Goal: Task Accomplishment & Management: Use online tool/utility

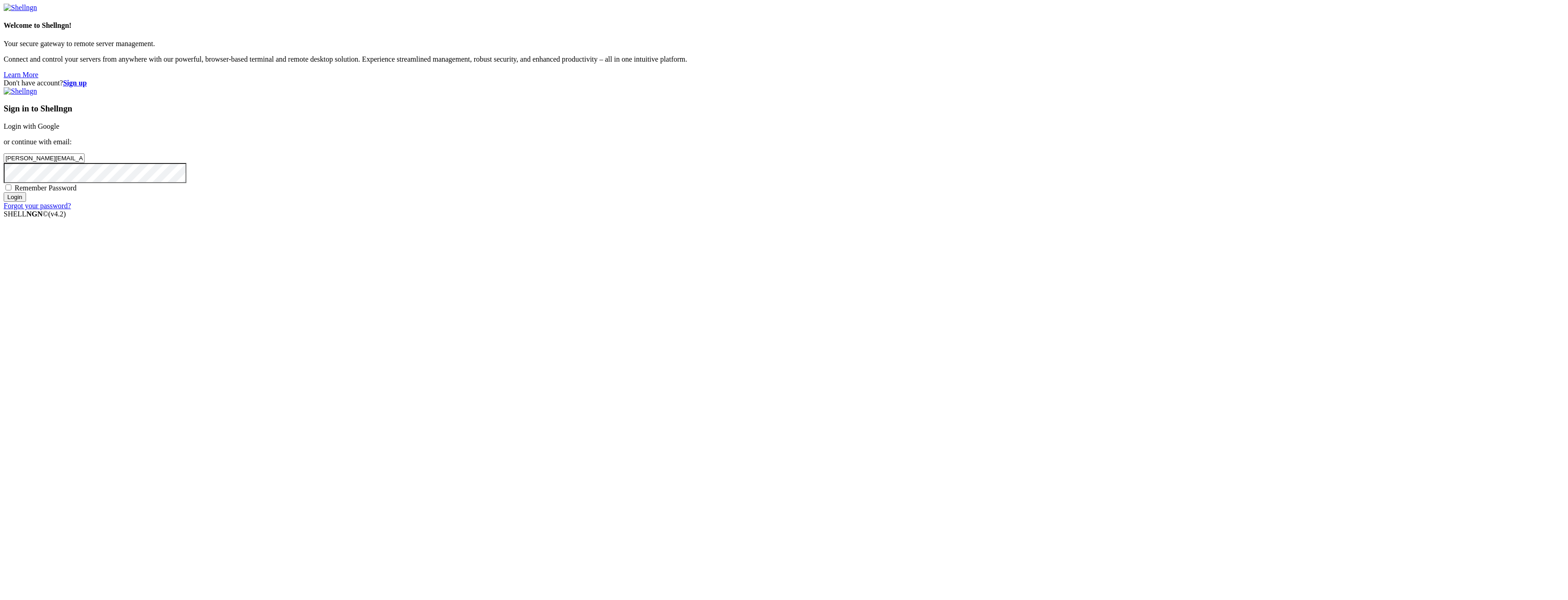
type input "[PERSON_NAME][EMAIL_ADDRESS][DOMAIN_NAME]"
click at [4, 192] on input "Login" at bounding box center [15, 197] width 23 height 10
click at [60, 130] on link "Login with Google" at bounding box center [32, 126] width 56 height 8
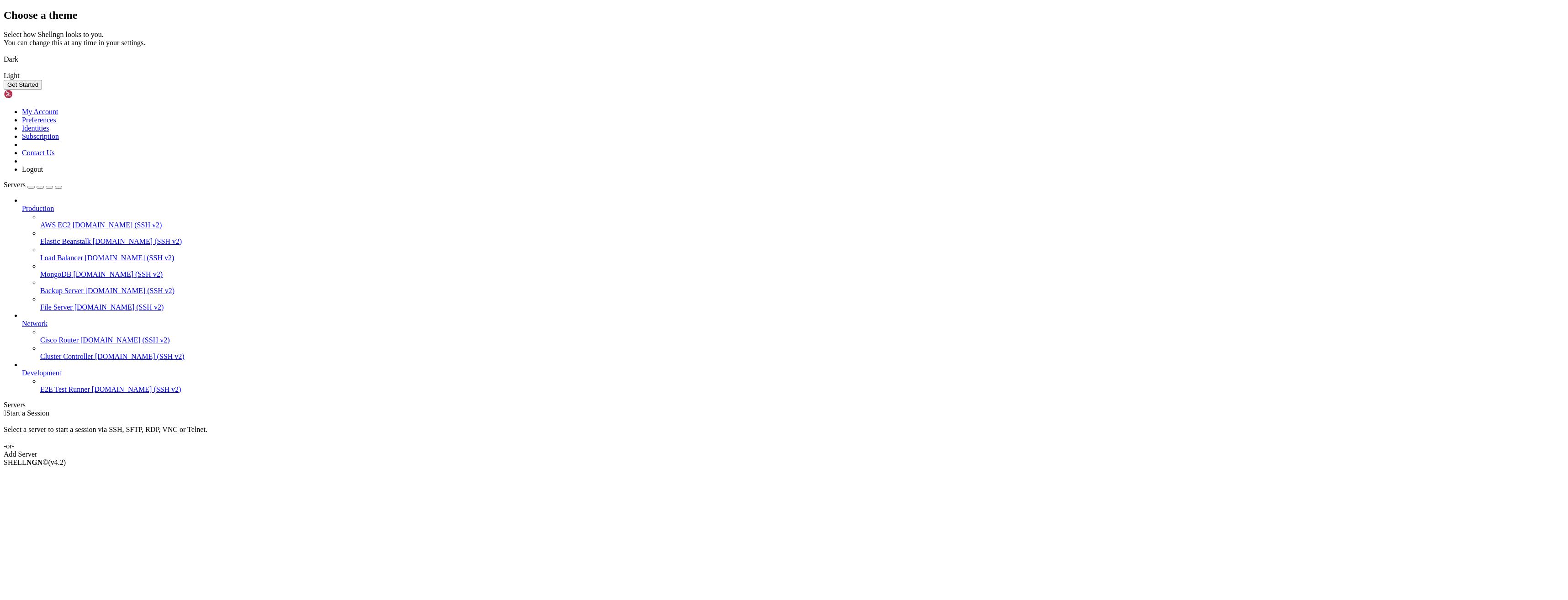
click at [836, 89] on div "Choose a theme Select how Shellngn looks to you. You can change this at any tim…" at bounding box center [784, 49] width 1561 height 80
click at [915, 89] on div "Get Started" at bounding box center [784, 85] width 1561 height 10
click at [4, 54] on img at bounding box center [4, 54] width 0 height 0
click at [888, 89] on div "Get Started" at bounding box center [784, 85] width 1561 height 10
click at [42, 89] on button "Get Started" at bounding box center [23, 85] width 38 height 10
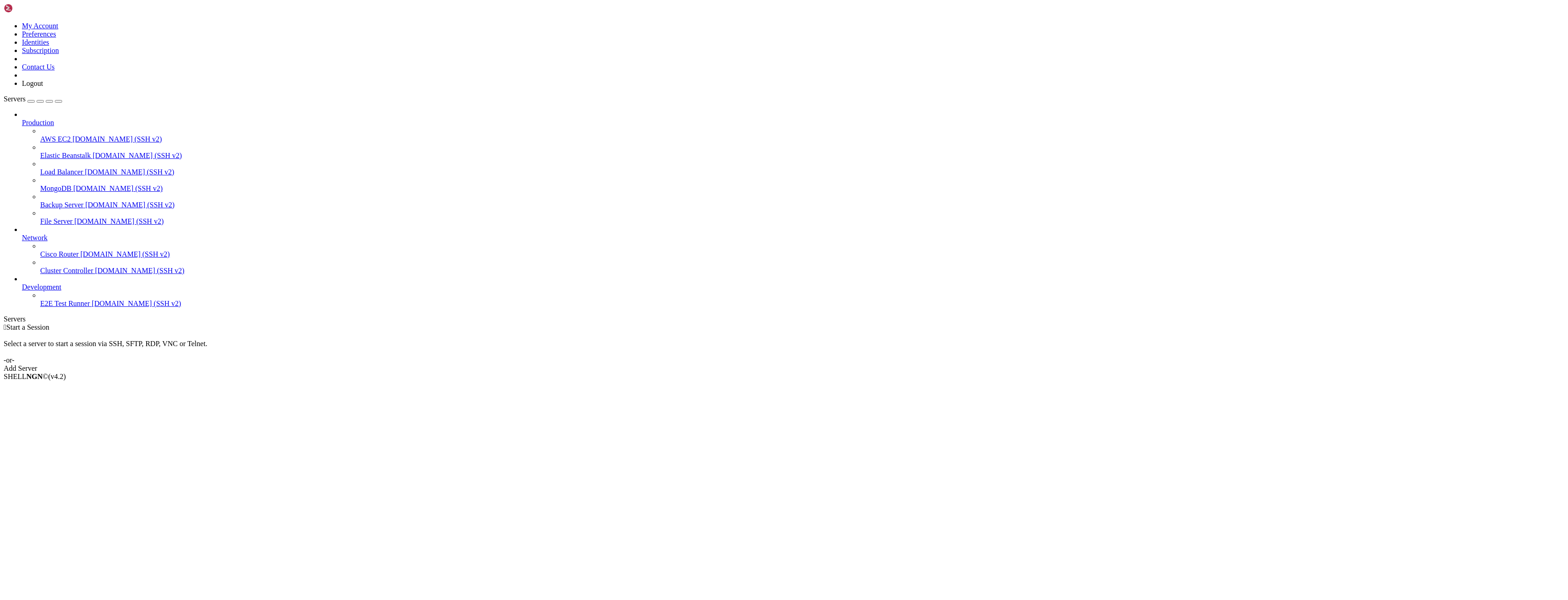
click at [832, 365] on link "Add Server" at bounding box center [784, 369] width 1561 height 9
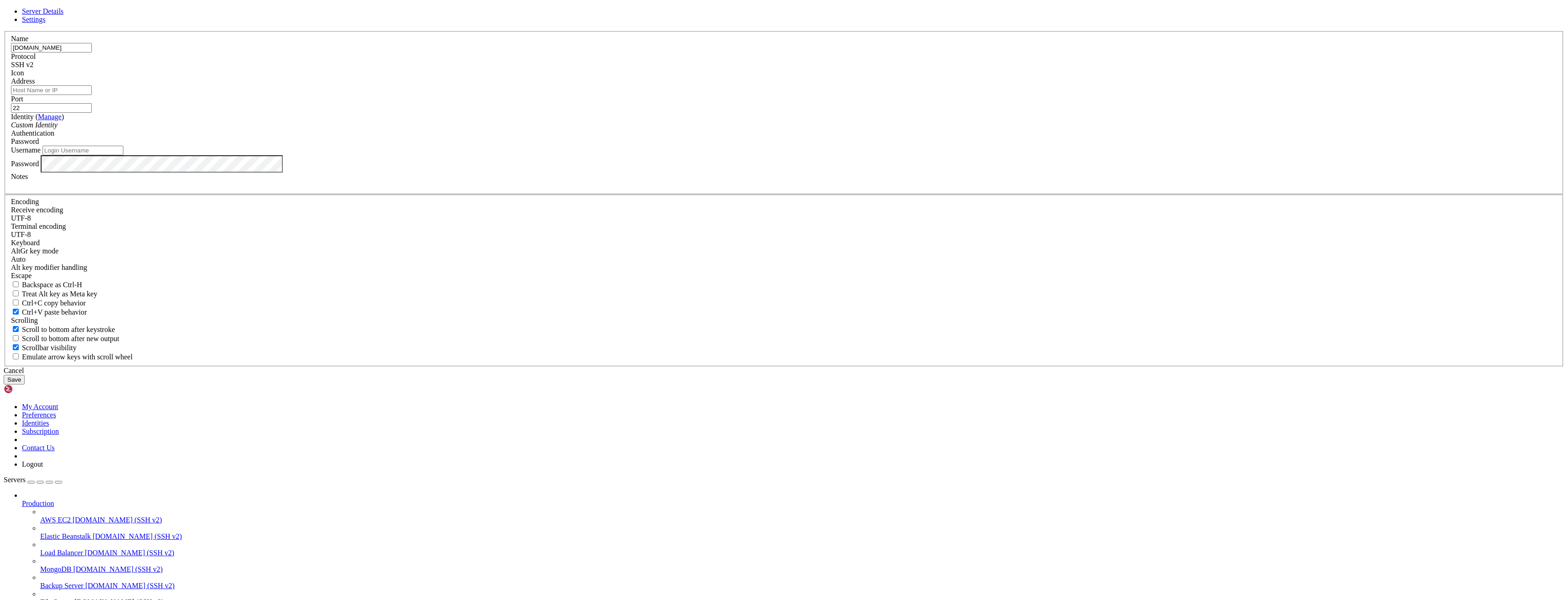
type input "[DOMAIN_NAME]"
click at [25, 385] on button "Save" at bounding box center [14, 380] width 21 height 10
click at [92, 95] on input "Address" at bounding box center [51, 90] width 81 height 10
paste input "[DOMAIN_NAME]"
type input "[DOMAIN_NAME]"
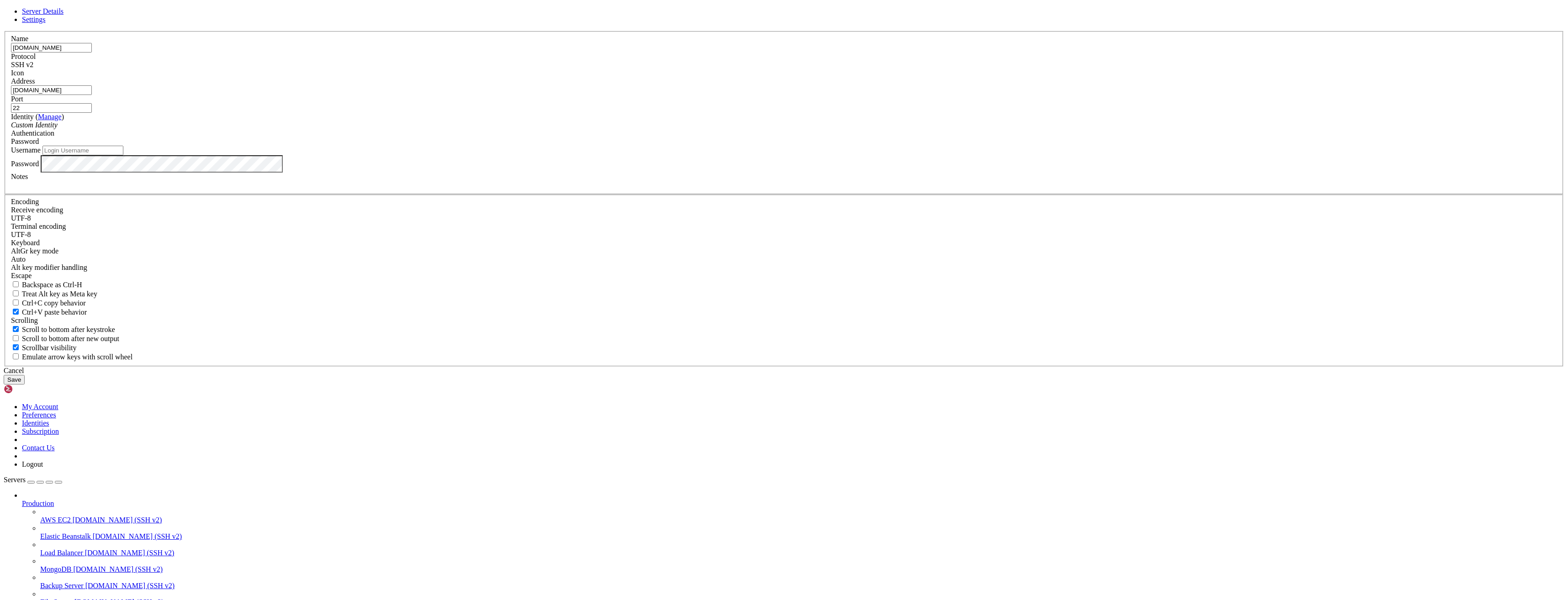
click at [25, 385] on button "Save" at bounding box center [14, 380] width 21 height 10
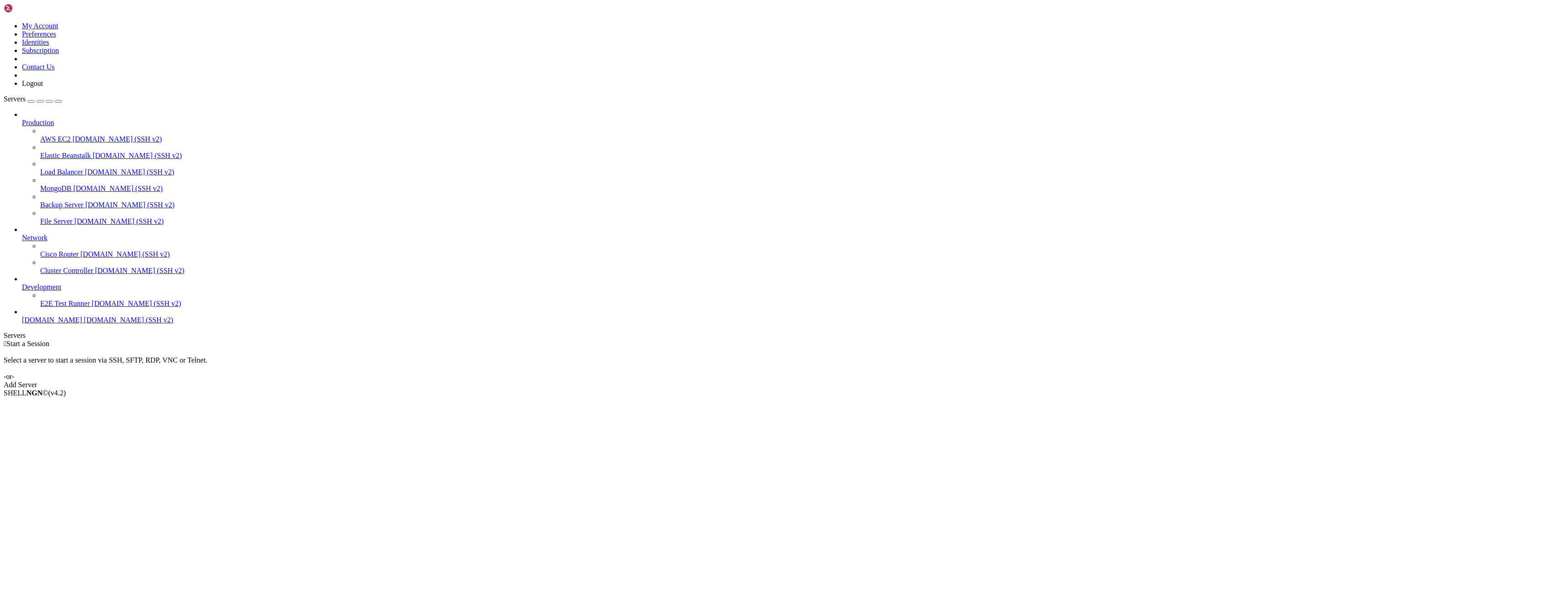
click at [68, 324] on span "[DOMAIN_NAME]" at bounding box center [52, 319] width 60 height 8
click at [91, 324] on link "[DOMAIN_NAME] [DOMAIN_NAME] (SSH v2)" at bounding box center [793, 320] width 1542 height 9
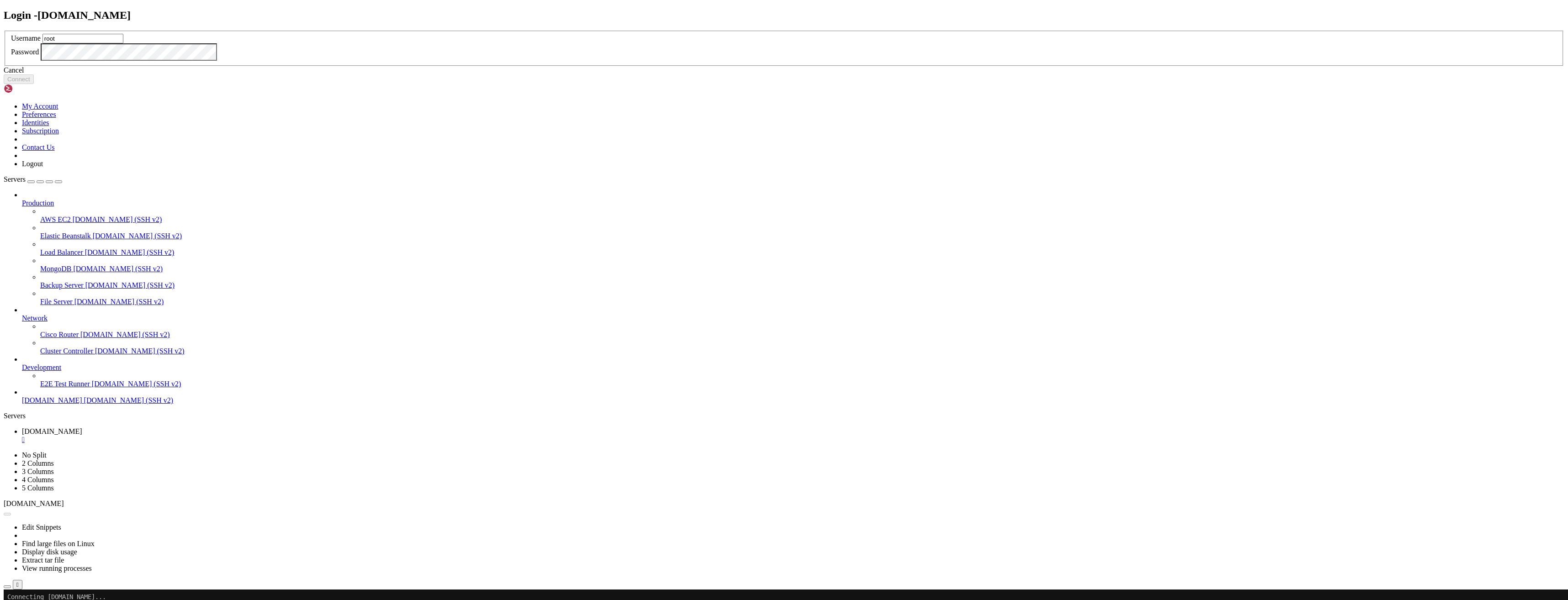
type input "root"
click button "Connect" at bounding box center [19, 79] width 30 height 10
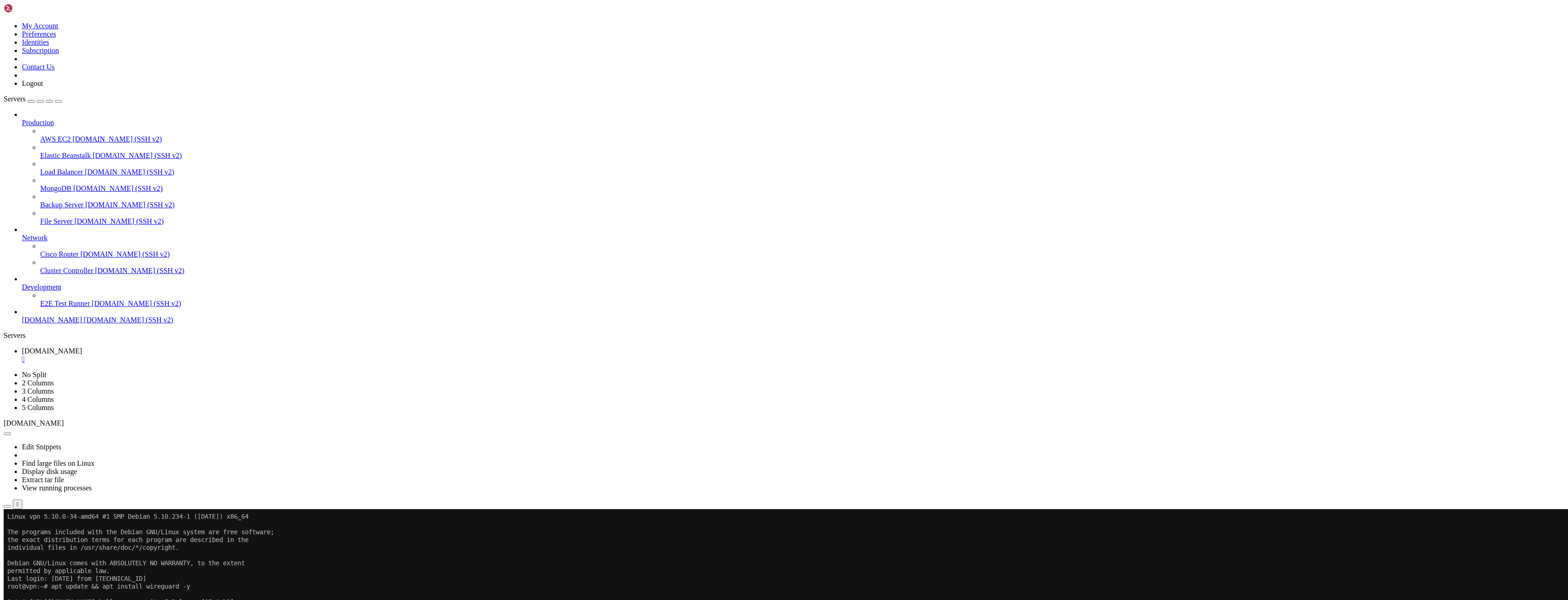
drag, startPoint x: 563, startPoint y: 722, endPoint x: 506, endPoint y: 800, distance: 96.6
drag, startPoint x: 666, startPoint y: 699, endPoint x: 552, endPoint y: 799, distance: 151.6
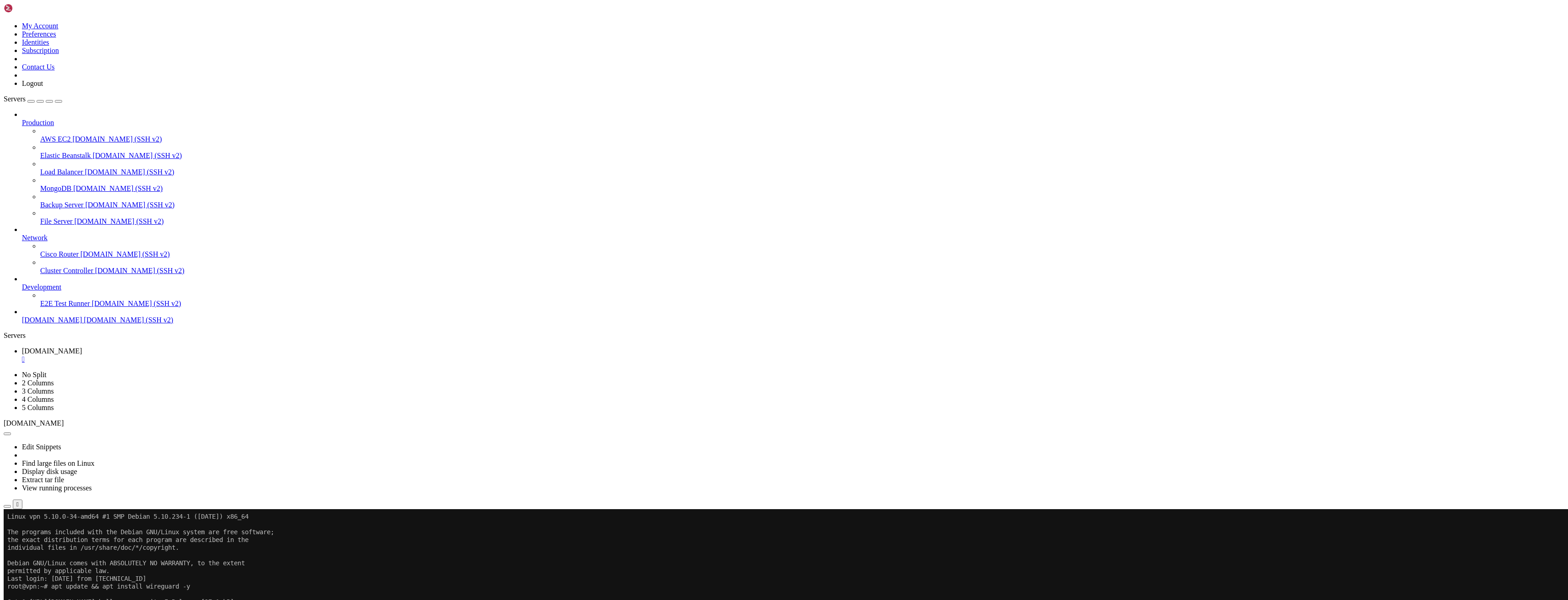
drag, startPoint x: 127, startPoint y: 1025, endPoint x: 72, endPoint y: 1025, distance: 55.0
drag, startPoint x: 71, startPoint y: 1028, endPoint x: 16, endPoint y: 999, distance: 62.2
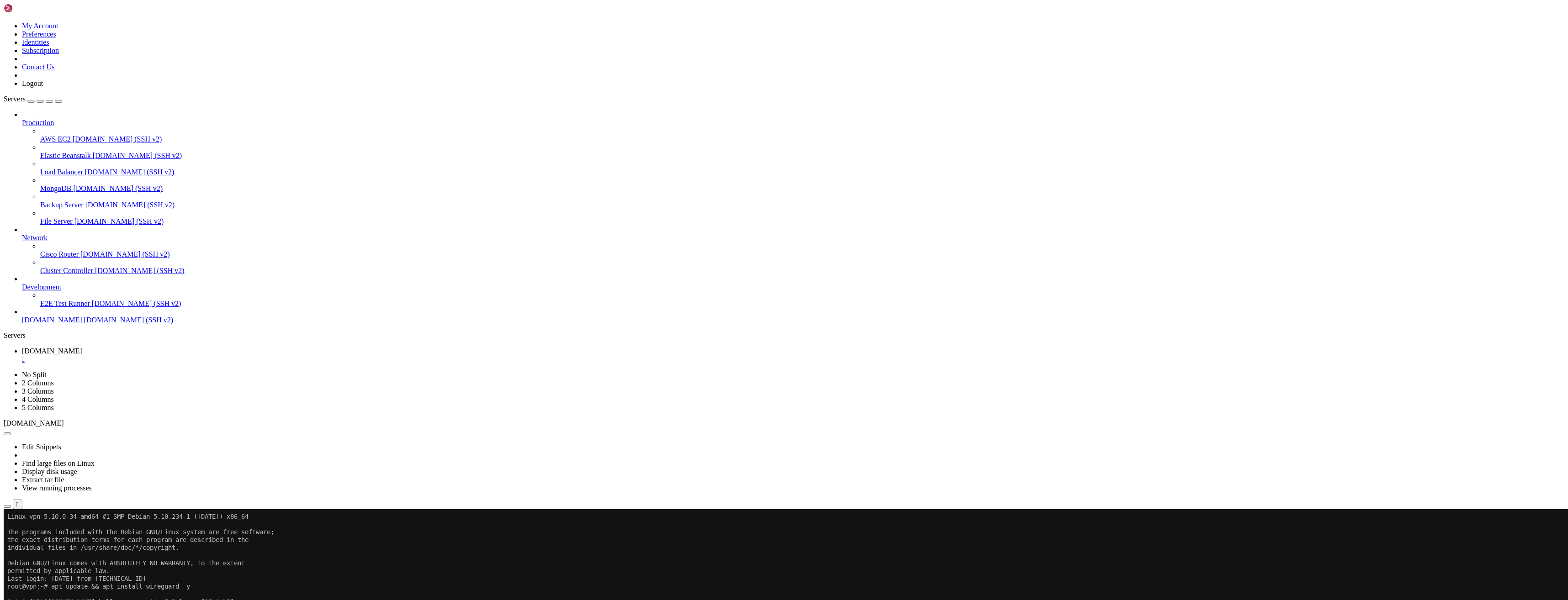
copy div "root@vpn:~# cat private.key kDfvvxvY6I4fOnoKssYpAzQyJ4oDYSBhOIp96LNiU2w= root@v…"
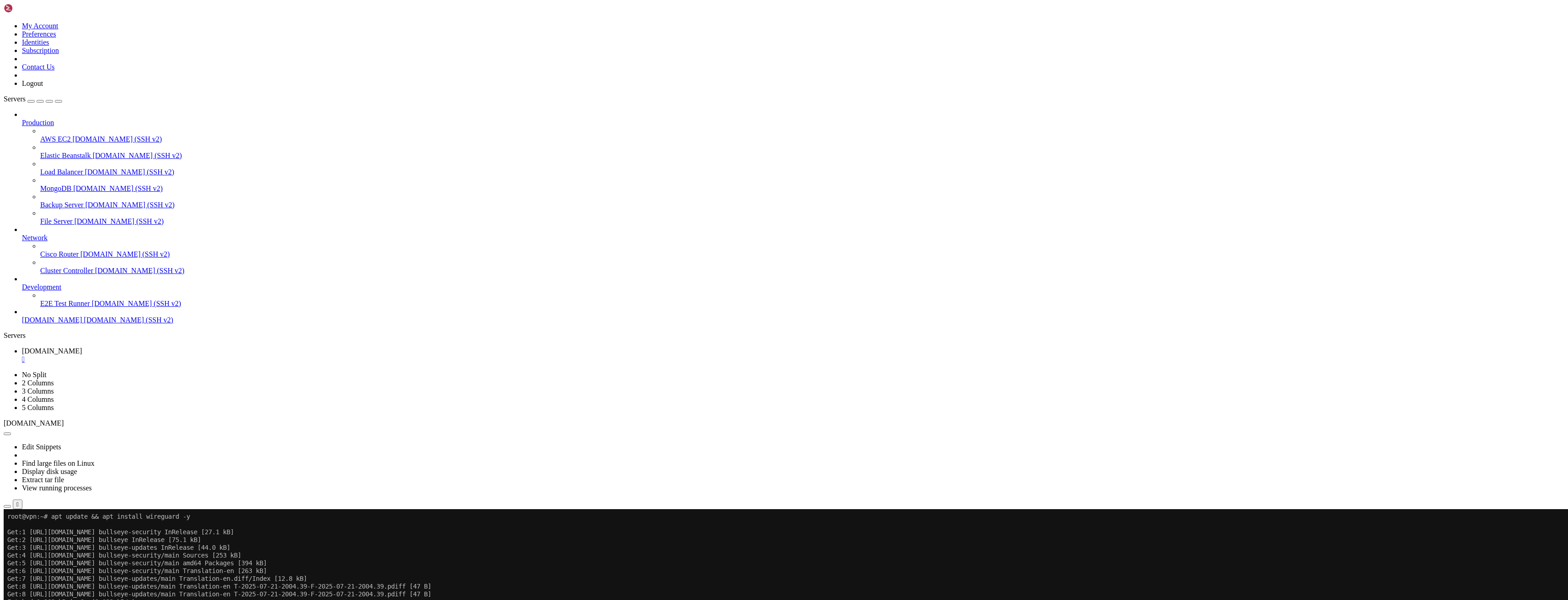
scroll to position [78, 0]
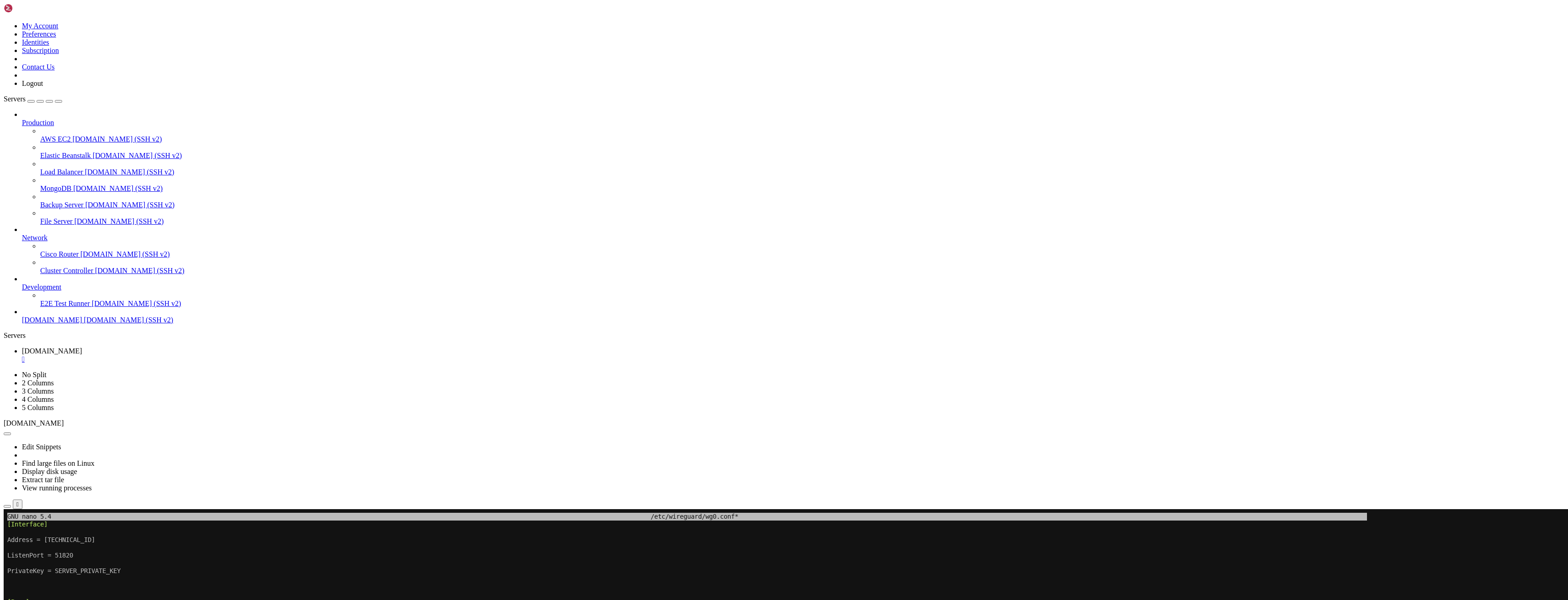
drag, startPoint x: 727, startPoint y: 534, endPoint x: 583, endPoint y: 612, distance: 163.8
click at [583, 600] on x-row at bounding box center [730, 610] width 1446 height 8
drag, startPoint x: 389, startPoint y: 576, endPoint x: 287, endPoint y: 607, distance: 106.6
click at [287, 600] on x-row "AllowedIPs = [URL], [URL]" at bounding box center [730, 610] width 1446 height 8
drag, startPoint x: 209, startPoint y: 665, endPoint x: 314, endPoint y: 614, distance: 116.7
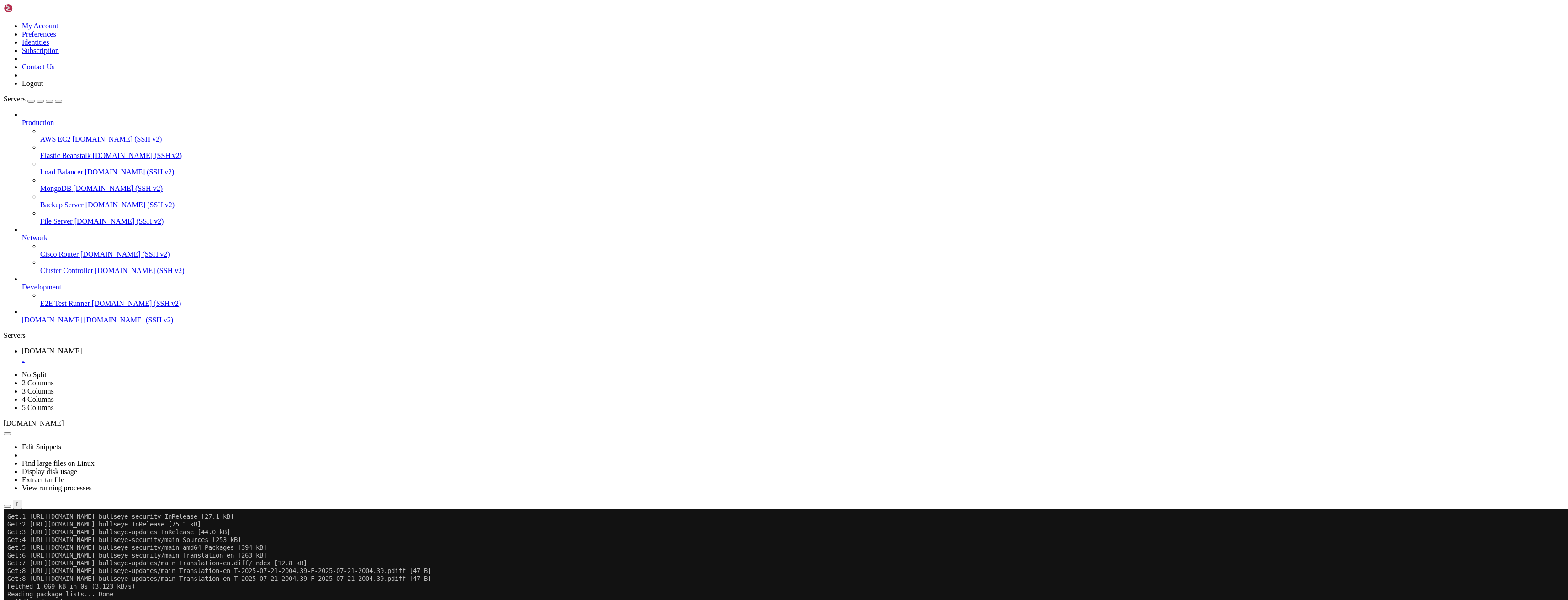
drag, startPoint x: 750, startPoint y: 658, endPoint x: 581, endPoint y: 759, distance: 196.9
drag, startPoint x: 668, startPoint y: 812, endPoint x: 570, endPoint y: 840, distance: 101.9
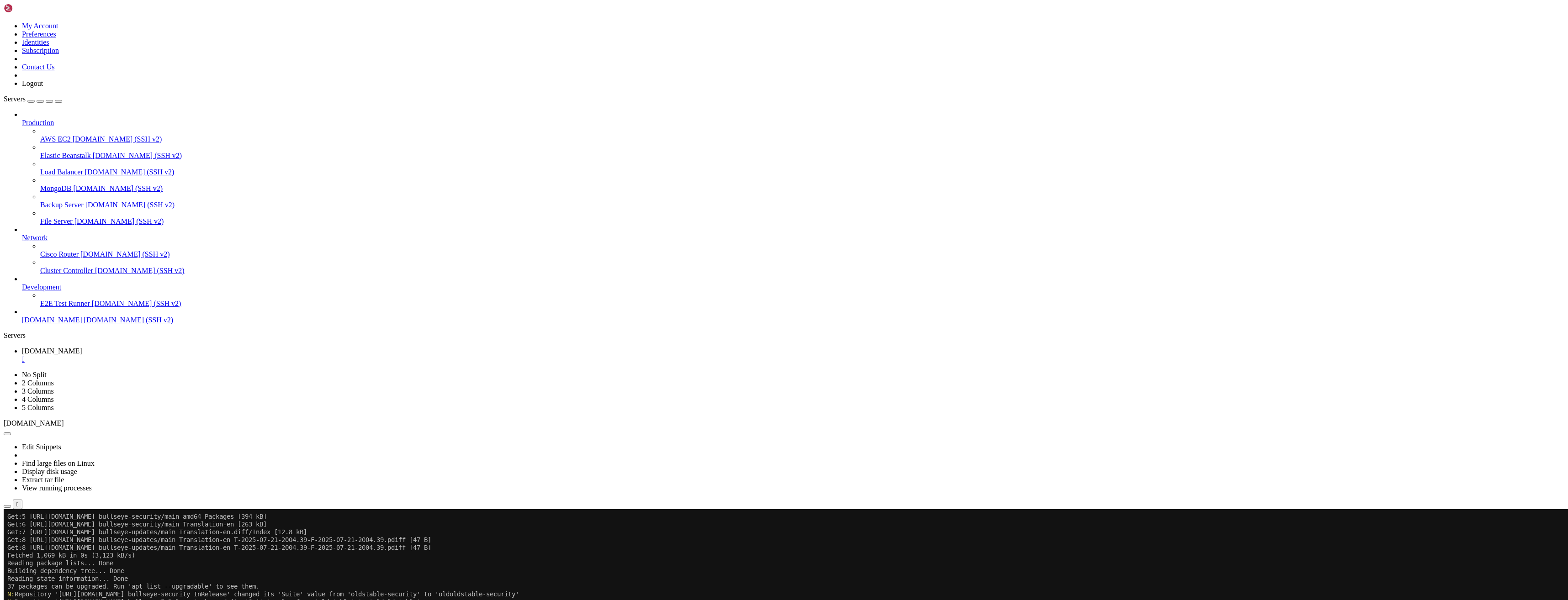
scroll to position [264, 0]
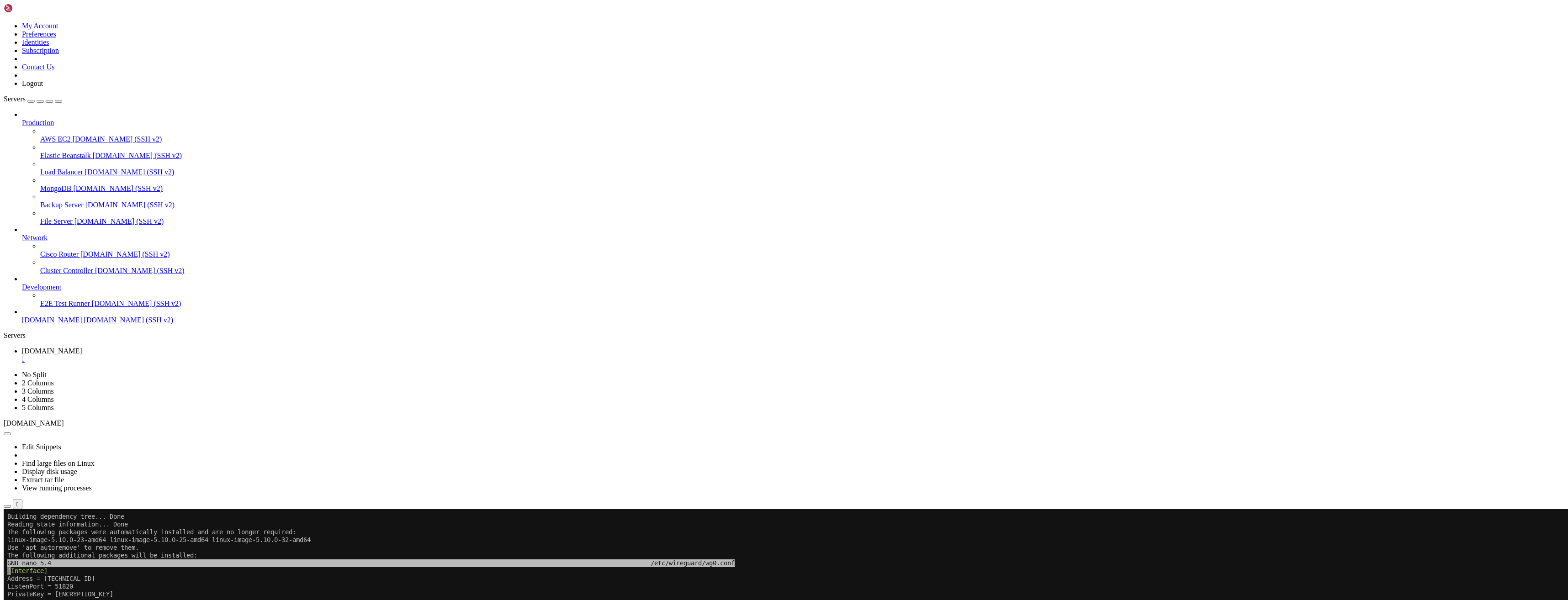
scroll to position [272, 0]
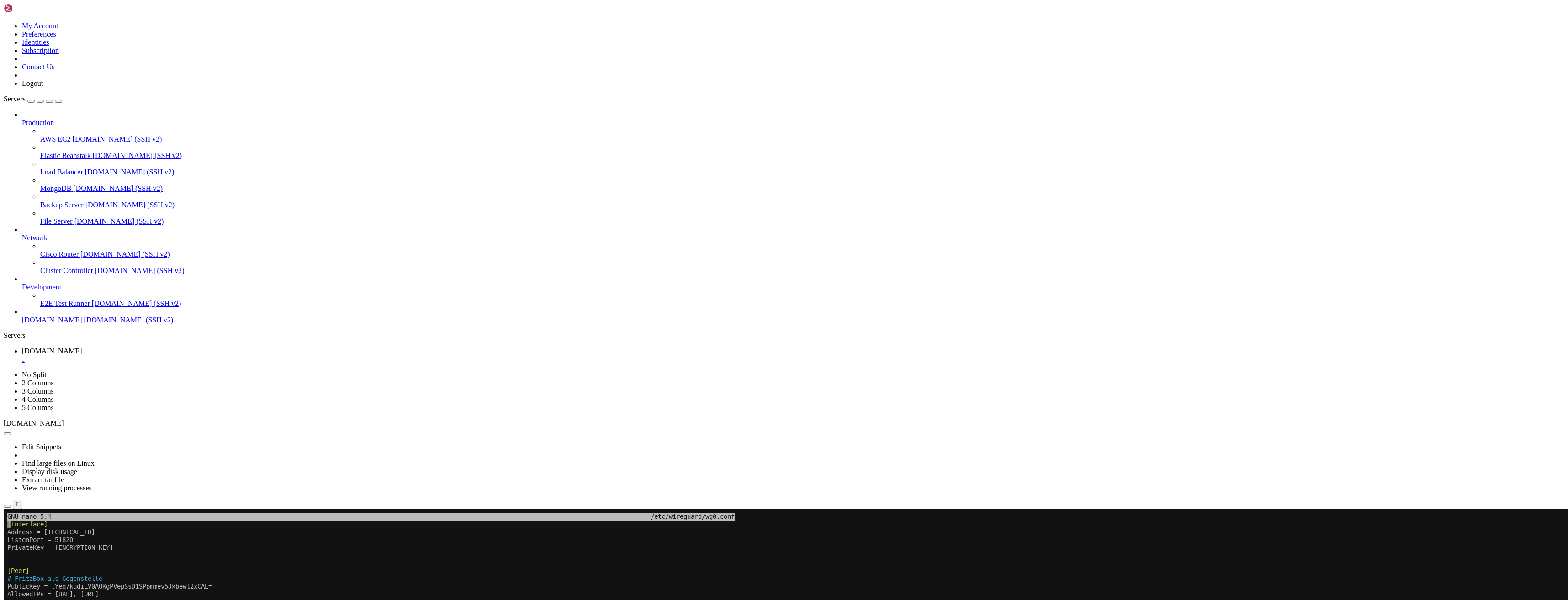
click at [474, 600] on x-row at bounding box center [730, 610] width 1446 height 8
